Goal: Information Seeking & Learning: Learn about a topic

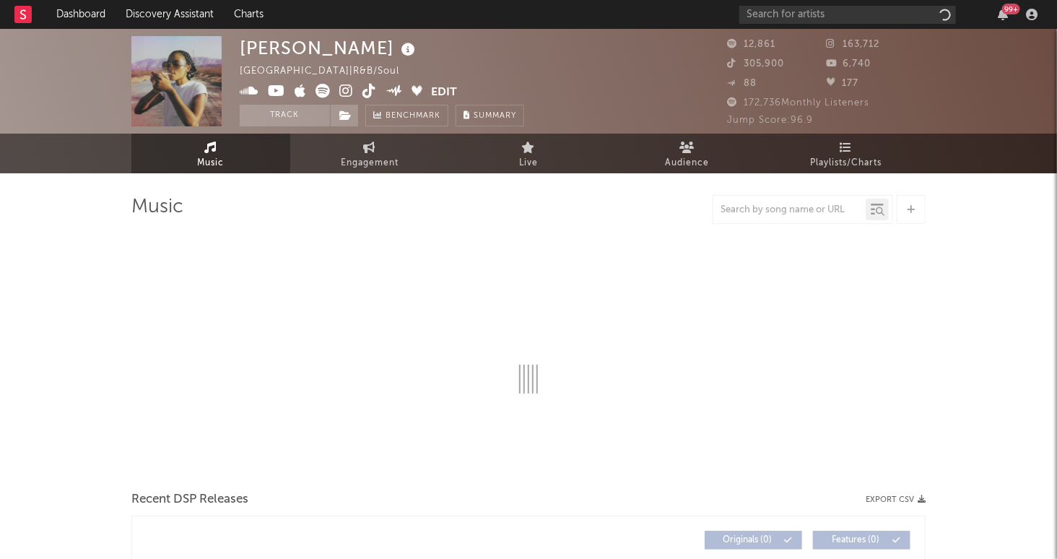
select select "6m"
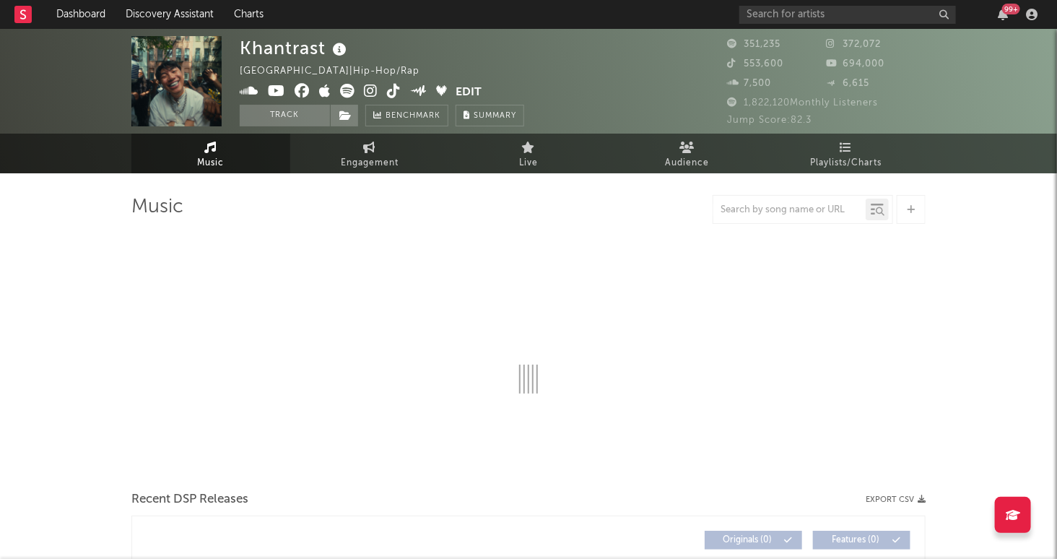
select select "6m"
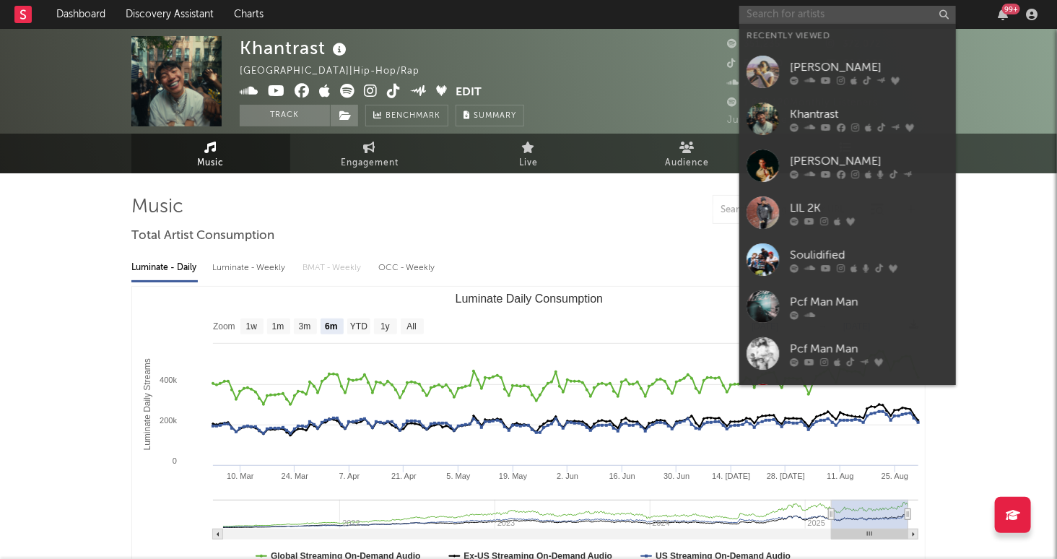
click at [788, 20] on input "text" at bounding box center [848, 15] width 217 height 18
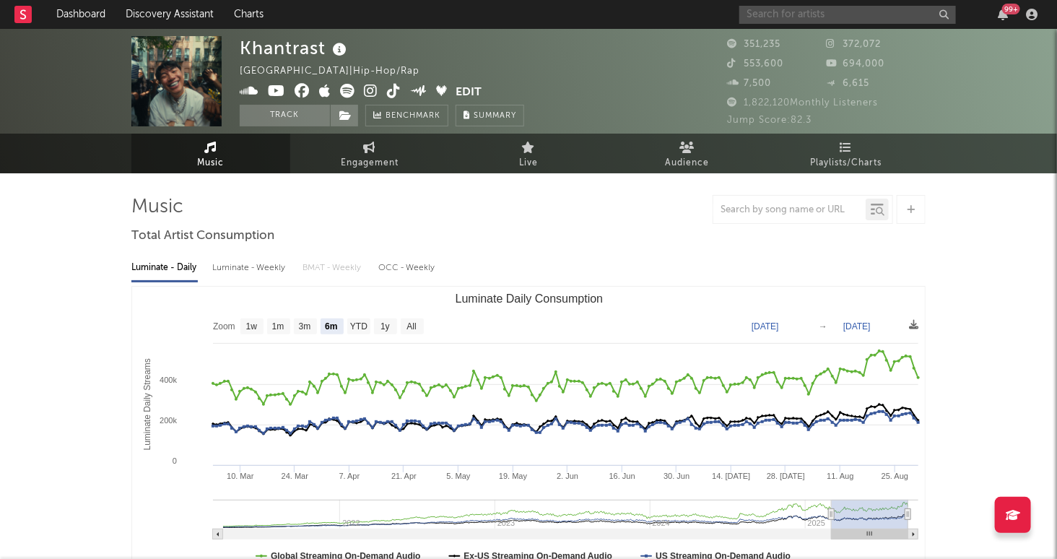
click at [789, 22] on input "text" at bounding box center [848, 15] width 217 height 18
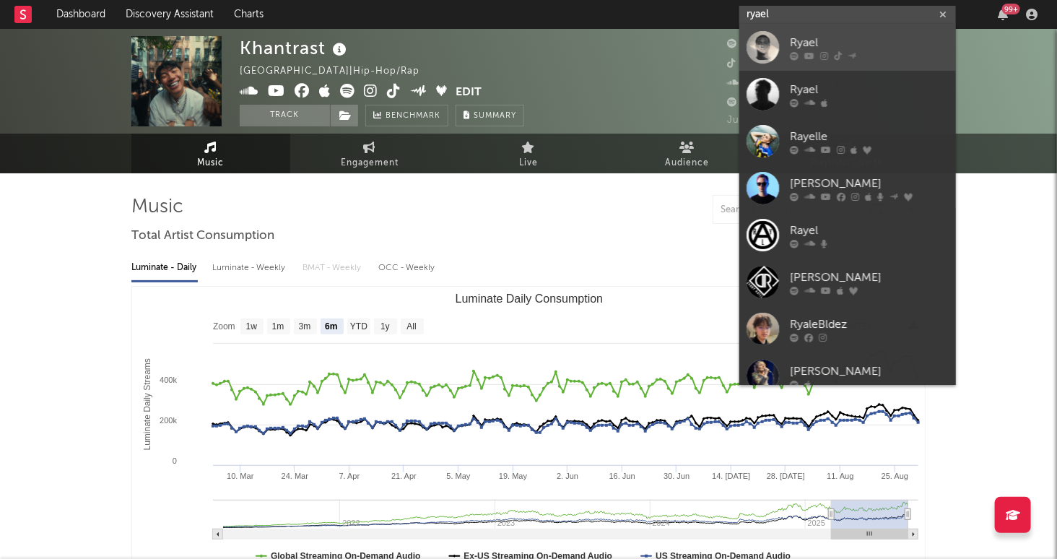
type input "ryael"
click at [861, 35] on div "Ryael" at bounding box center [869, 43] width 159 height 17
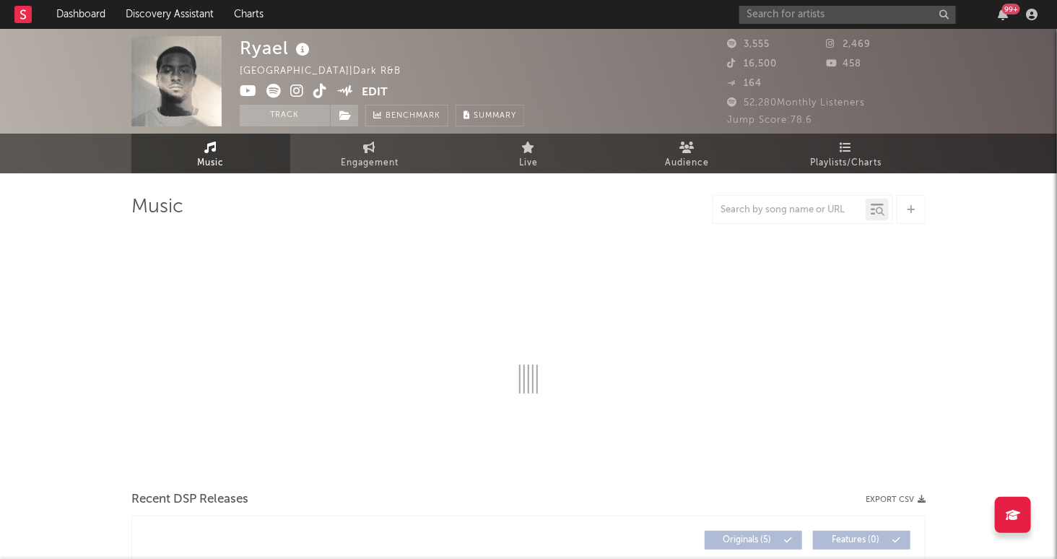
select select "1w"
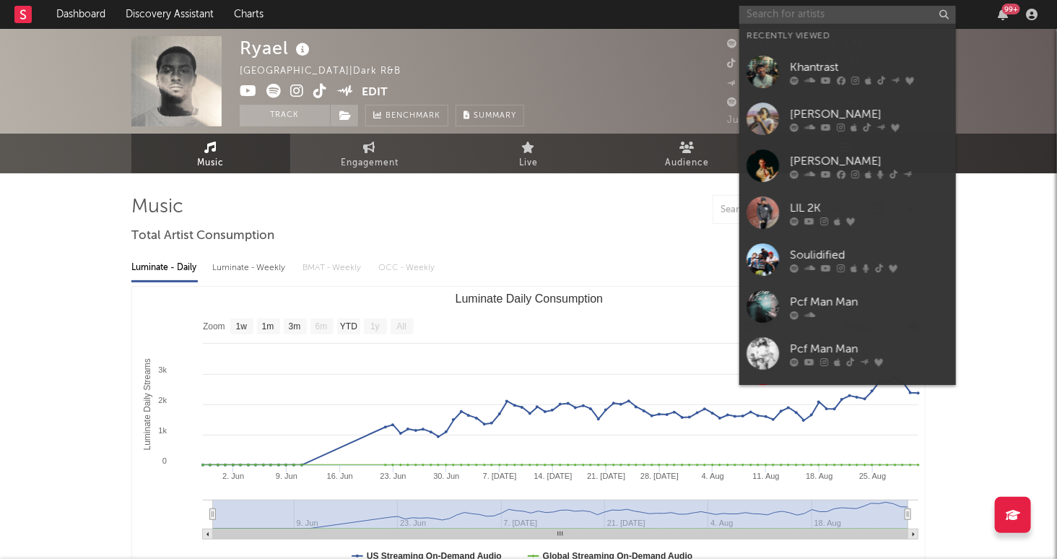
click at [844, 14] on input "text" at bounding box center [848, 15] width 217 height 18
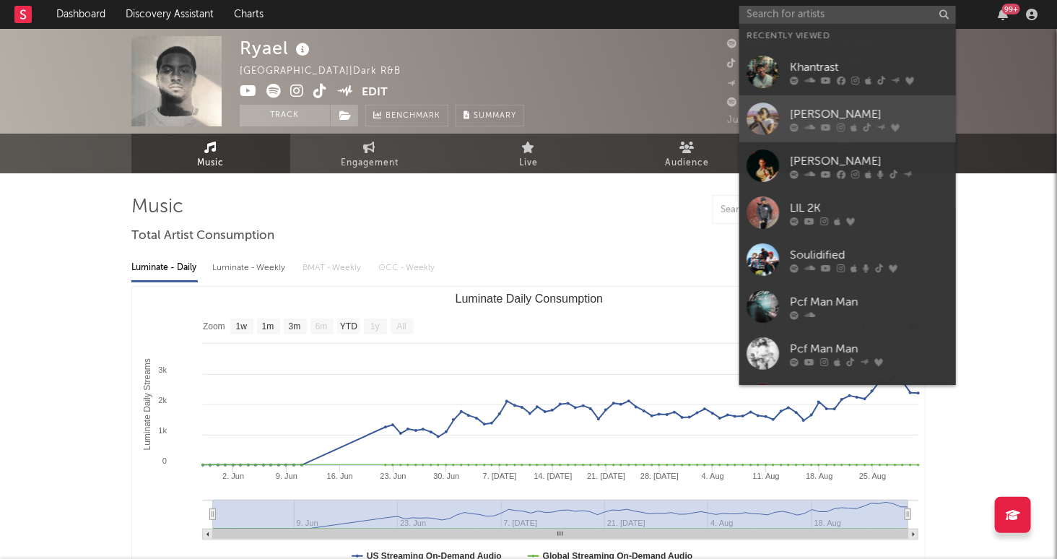
click at [878, 113] on div "Chelsea Jordan" at bounding box center [869, 114] width 159 height 17
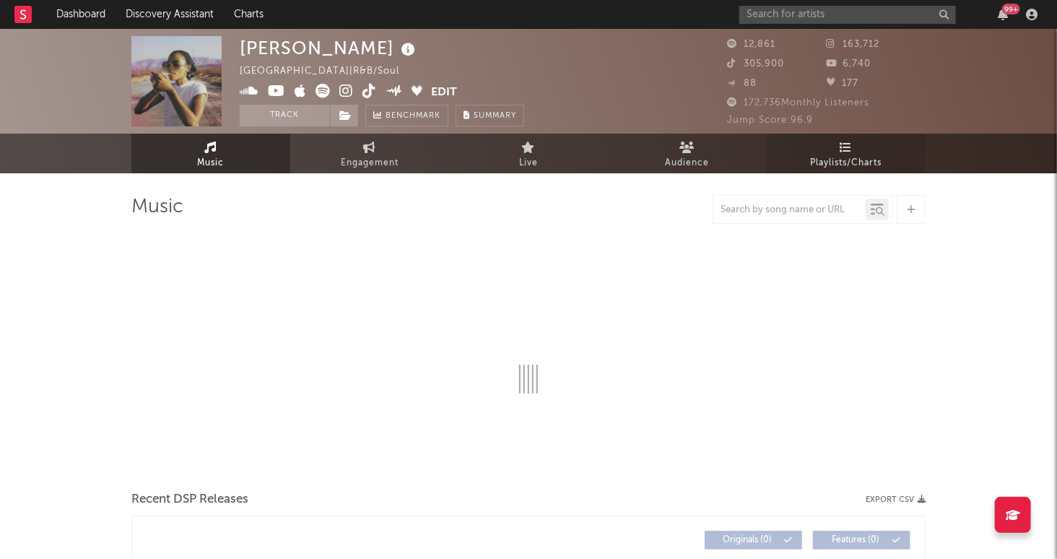
select select "6m"
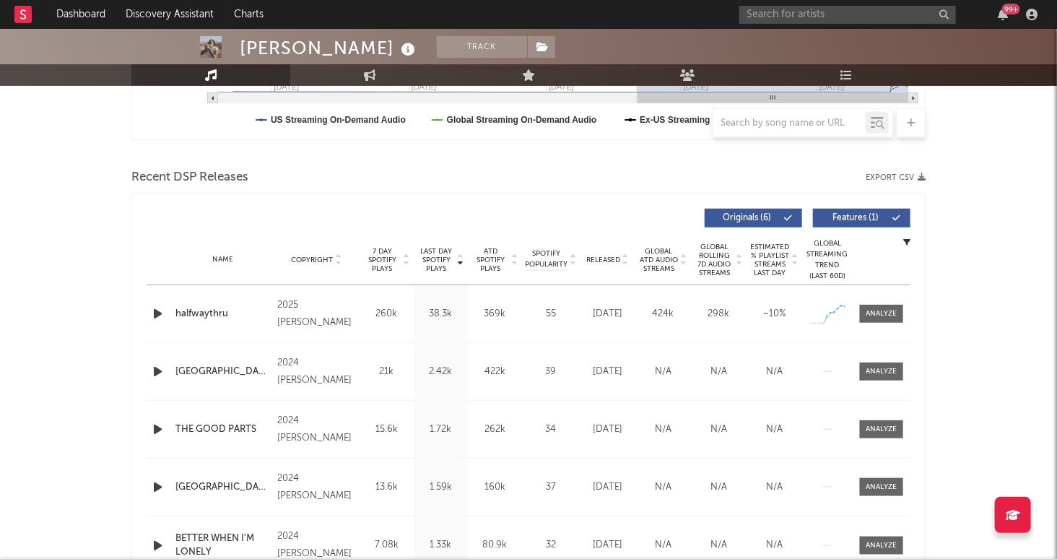
scroll to position [450, 0]
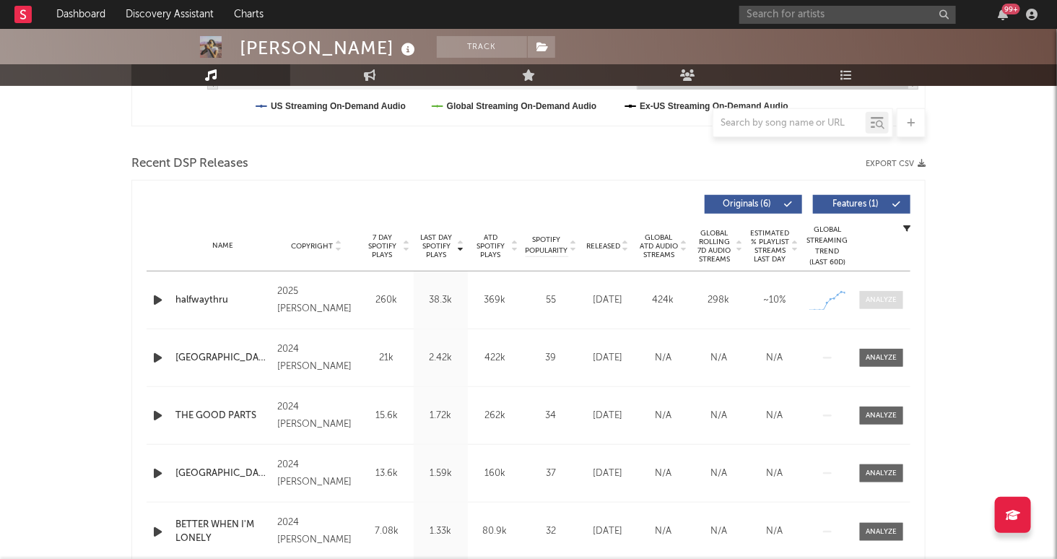
click at [883, 297] on div at bounding box center [882, 300] width 31 height 11
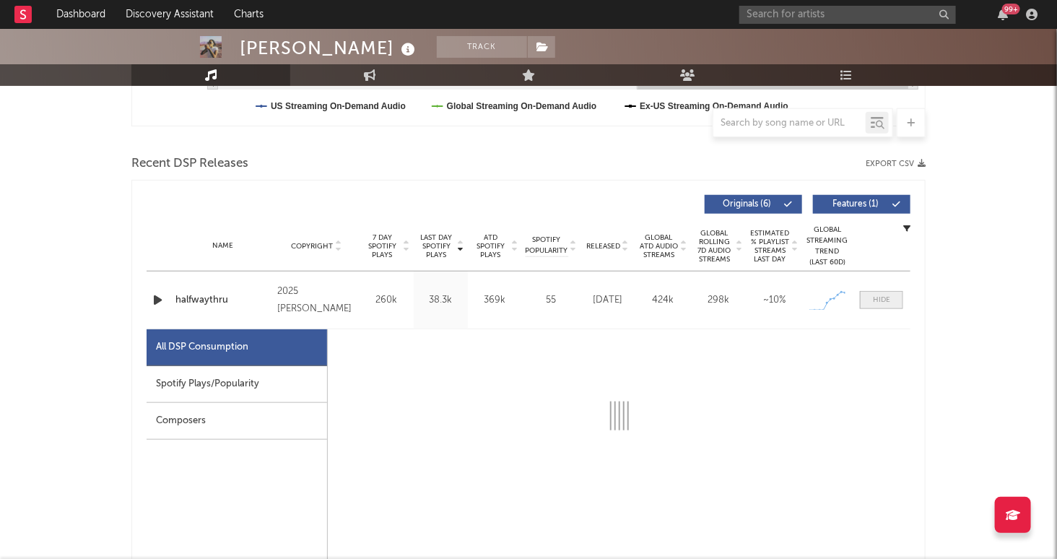
select select "1w"
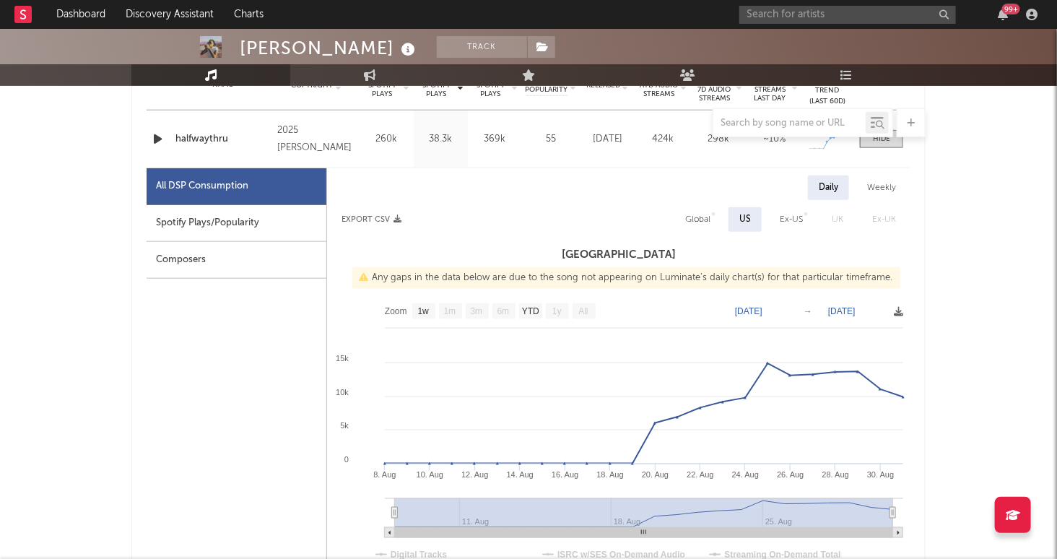
scroll to position [631, 0]
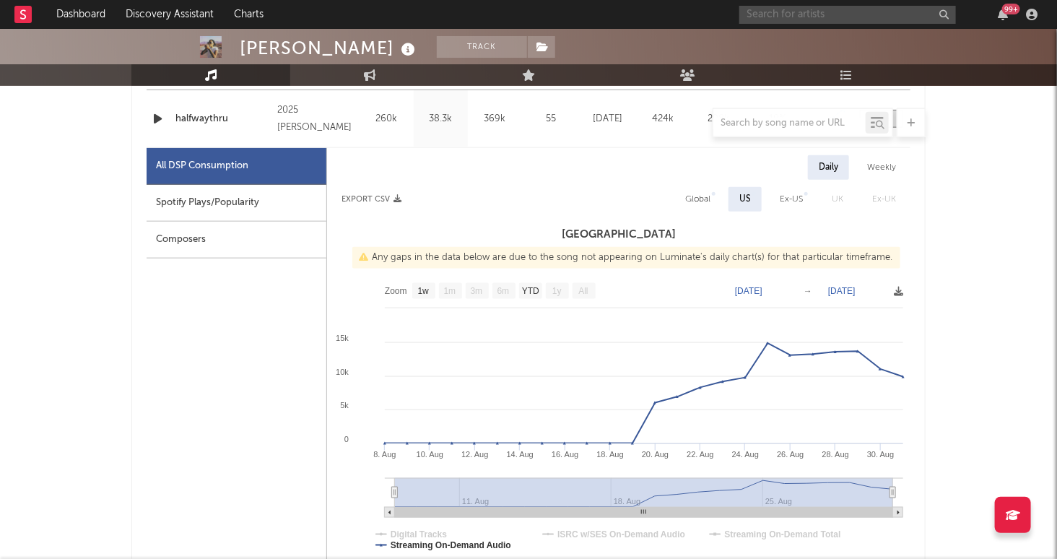
click at [815, 14] on input "text" at bounding box center [848, 15] width 217 height 18
type input "ra"
